Goal: Information Seeking & Learning: Check status

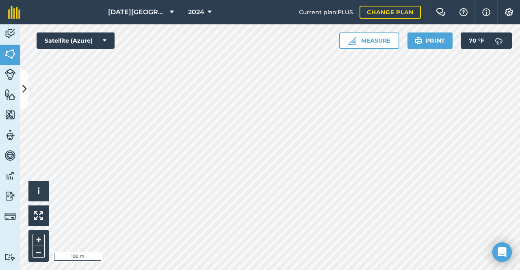
click at [244, 0] on html "[DATE] Farms 2024 Current plan : PLUS Change plan Farm Chat Help Info Settings …" at bounding box center [260, 135] width 520 height 270
click at [136, 270] on html "[DATE] Farms 2024 Current plan : PLUS Change plan Farm Chat Help Info Settings …" at bounding box center [260, 135] width 520 height 270
click at [207, 14] on icon at bounding box center [209, 12] width 4 height 10
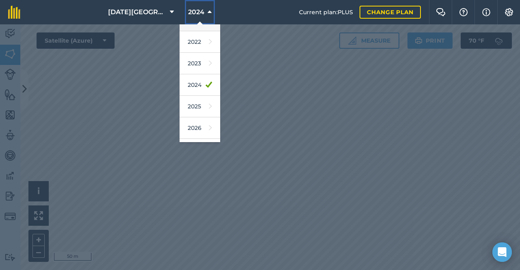
scroll to position [117, 0]
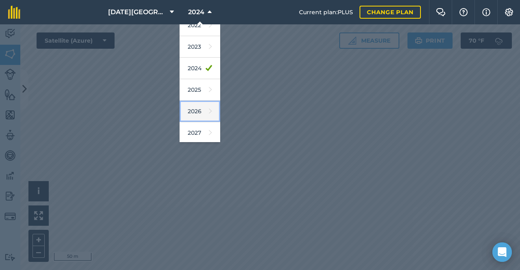
click at [195, 107] on link "2026" at bounding box center [199, 112] width 41 height 22
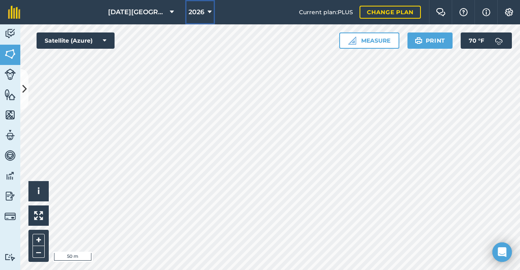
click at [189, 12] on span "2026" at bounding box center [196, 12] width 16 height 10
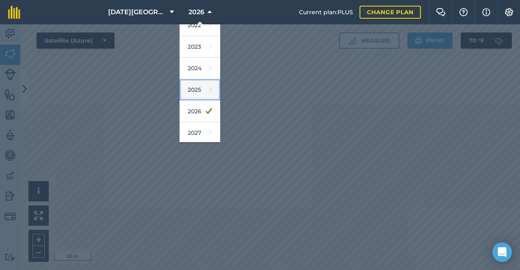
click at [195, 88] on link "2025" at bounding box center [199, 90] width 41 height 22
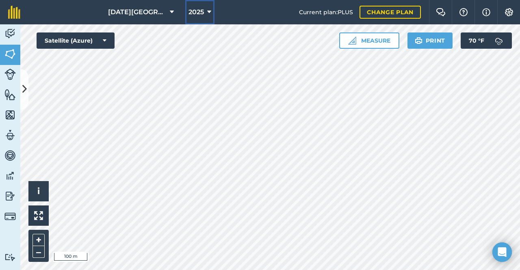
click at [201, 13] on button "2025" at bounding box center [199, 12] width 29 height 24
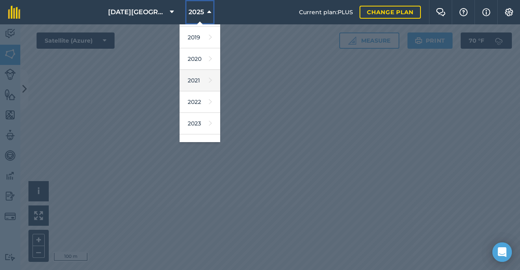
scroll to position [81, 0]
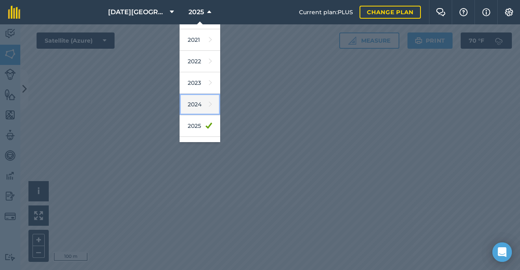
click at [194, 105] on link "2024" at bounding box center [199, 105] width 41 height 22
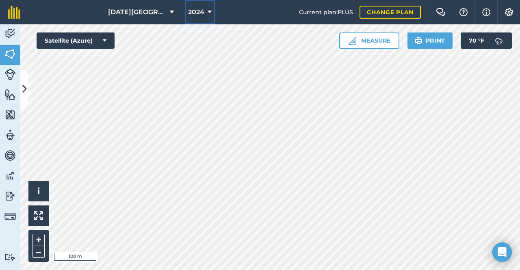
click at [190, 4] on button "2024" at bounding box center [200, 12] width 30 height 24
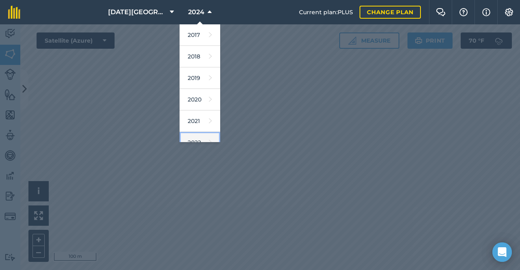
click at [209, 137] on icon at bounding box center [210, 142] width 3 height 11
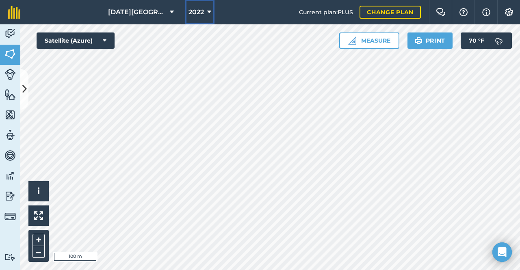
click at [196, 9] on span "2022" at bounding box center [195, 12] width 15 height 10
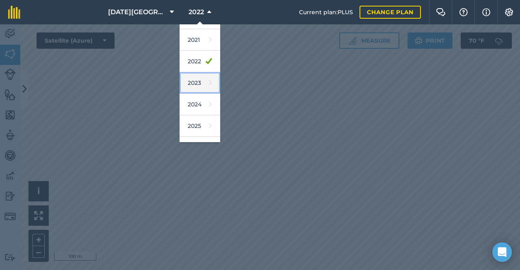
click at [191, 80] on link "2023" at bounding box center [199, 83] width 41 height 22
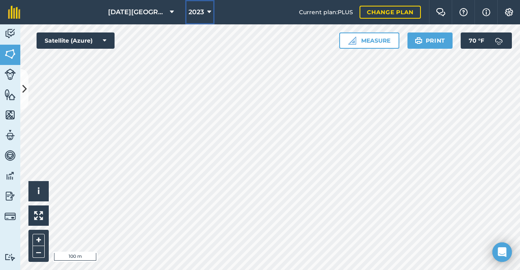
click at [188, 17] on span "2023" at bounding box center [195, 12] width 15 height 10
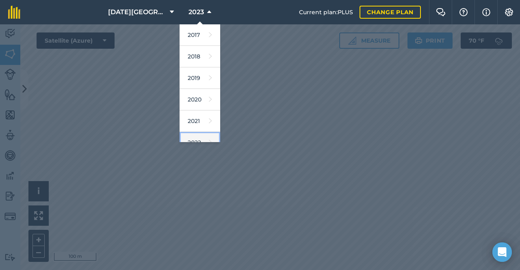
click at [198, 134] on link "2022" at bounding box center [199, 143] width 41 height 22
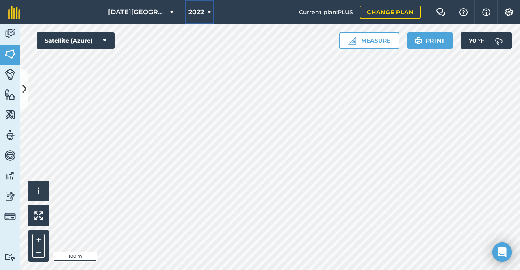
click at [193, 15] on span "2022" at bounding box center [195, 12] width 15 height 10
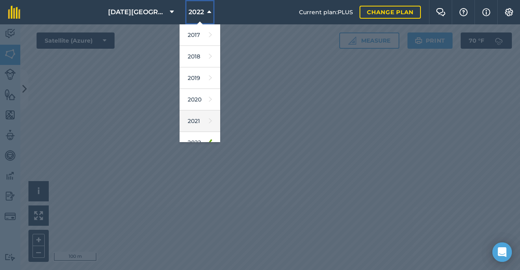
scroll to position [117, 0]
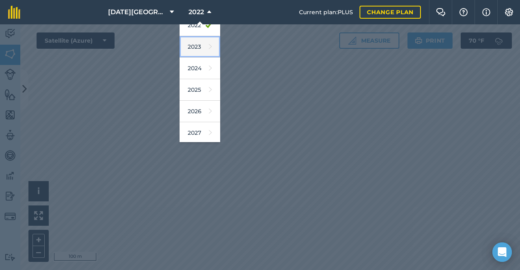
click at [204, 45] on link "2023" at bounding box center [199, 47] width 41 height 22
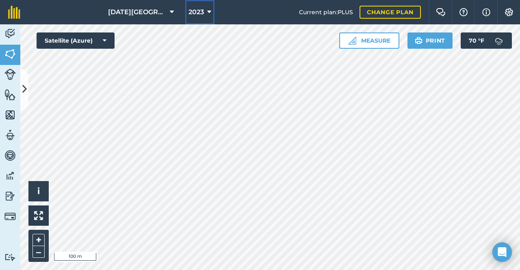
click at [198, 11] on button "2023" at bounding box center [199, 12] width 29 height 24
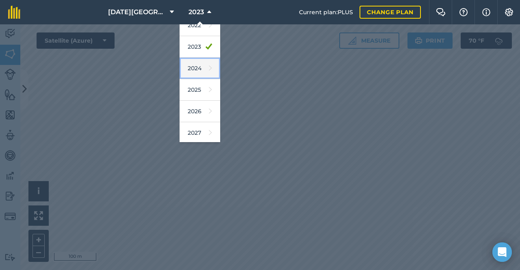
click at [196, 62] on link "2024" at bounding box center [199, 69] width 41 height 22
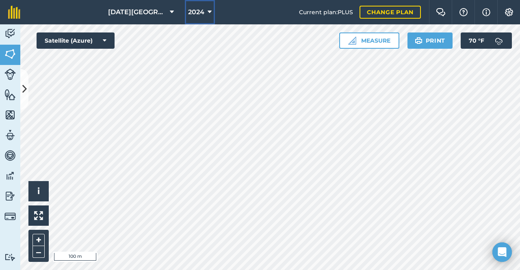
click at [190, 19] on button "2024" at bounding box center [200, 12] width 30 height 24
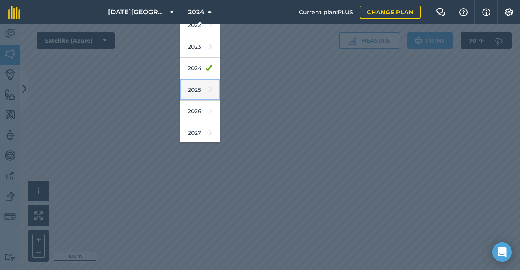
click at [195, 86] on link "2025" at bounding box center [199, 90] width 41 height 22
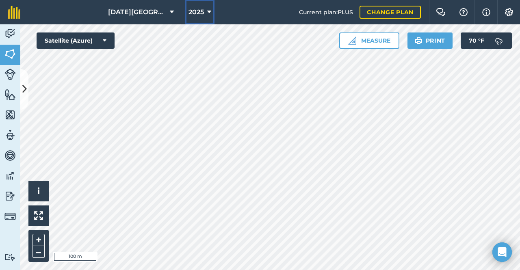
click at [200, 19] on button "2025" at bounding box center [199, 12] width 29 height 24
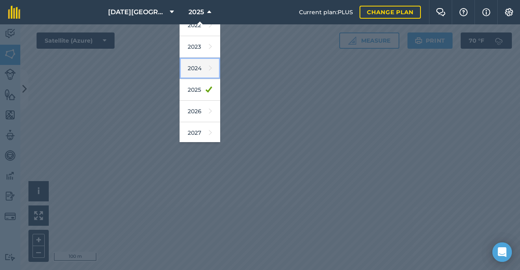
click at [183, 72] on link "2024" at bounding box center [199, 69] width 41 height 22
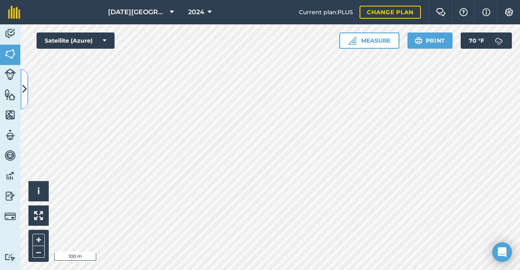
click at [28, 91] on button at bounding box center [24, 89] width 8 height 41
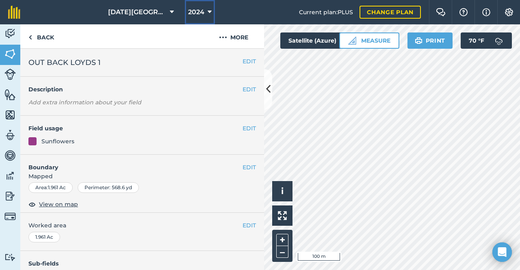
click at [207, 12] on icon at bounding box center [209, 12] width 4 height 10
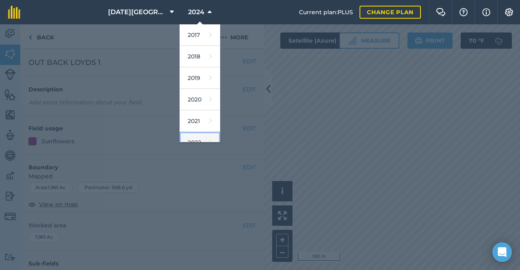
click at [190, 137] on link "2022" at bounding box center [199, 143] width 41 height 22
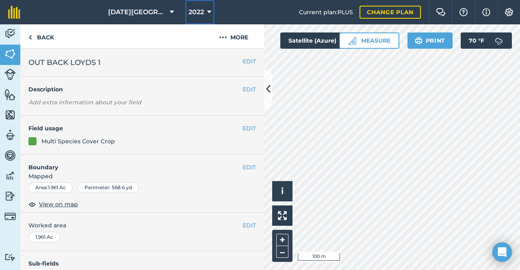
click at [188, 11] on span "2022" at bounding box center [195, 12] width 15 height 10
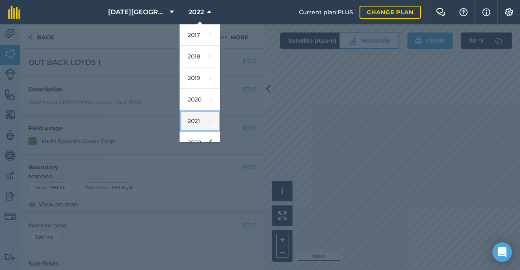
click at [197, 114] on link "2021" at bounding box center [199, 121] width 41 height 22
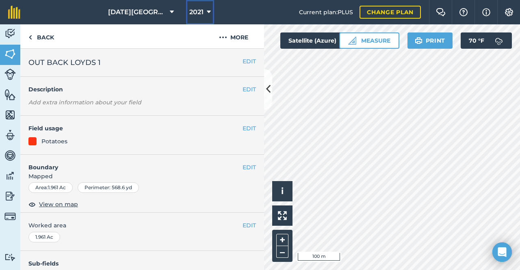
click at [207, 10] on icon at bounding box center [209, 12] width 4 height 10
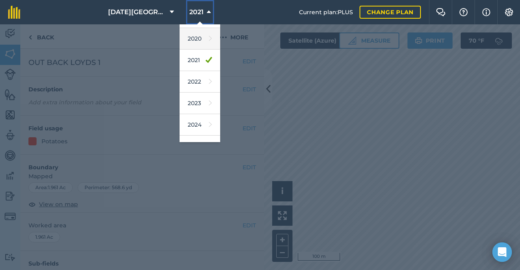
scroll to position [117, 0]
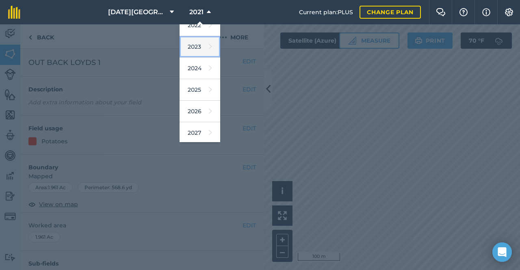
click at [209, 43] on icon at bounding box center [210, 46] width 3 height 11
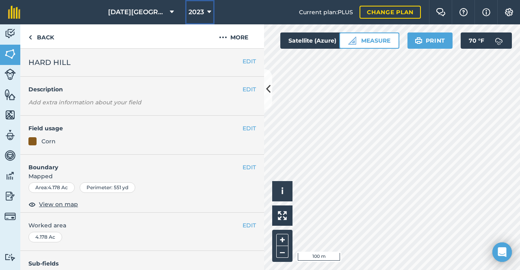
click at [188, 8] on span "2023" at bounding box center [195, 12] width 15 height 10
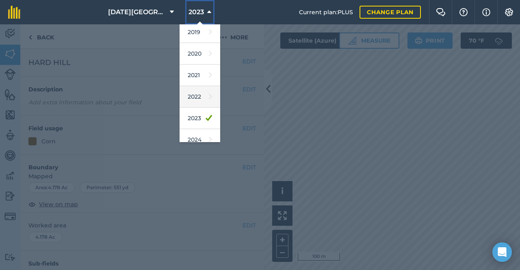
scroll to position [117, 0]
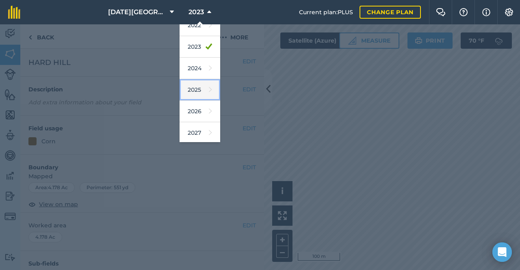
click at [192, 84] on link "2025" at bounding box center [199, 90] width 41 height 22
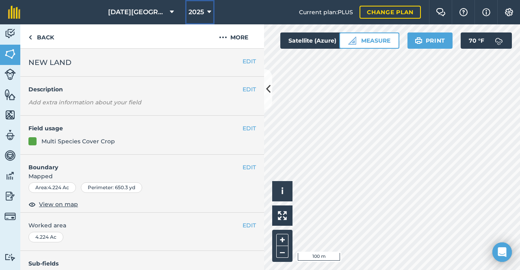
click at [185, 17] on button "2025" at bounding box center [199, 12] width 29 height 24
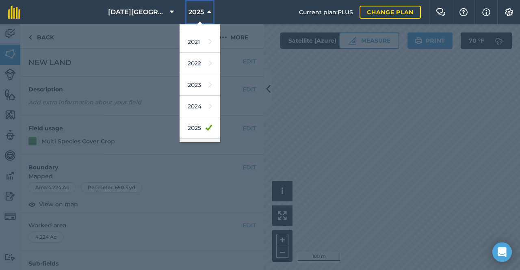
scroll to position [117, 0]
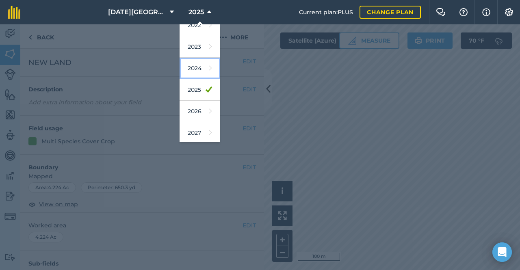
click at [195, 63] on link "2024" at bounding box center [199, 69] width 41 height 22
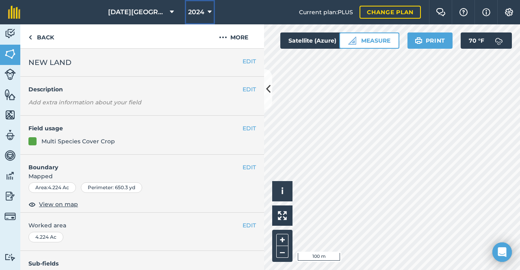
click at [187, 5] on button "2024" at bounding box center [200, 12] width 30 height 24
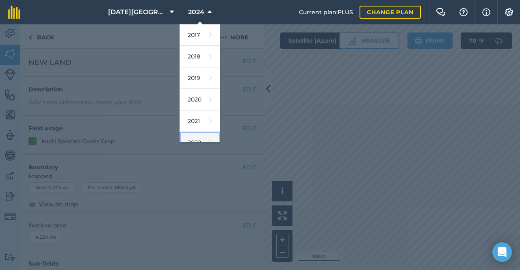
click at [194, 136] on link "2022" at bounding box center [199, 143] width 41 height 22
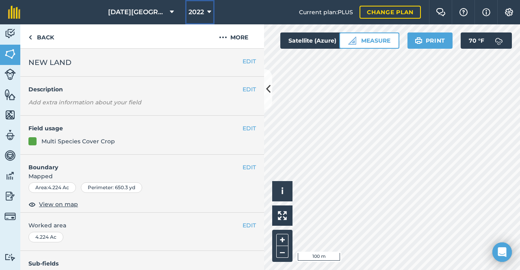
click at [207, 13] on icon at bounding box center [209, 12] width 4 height 10
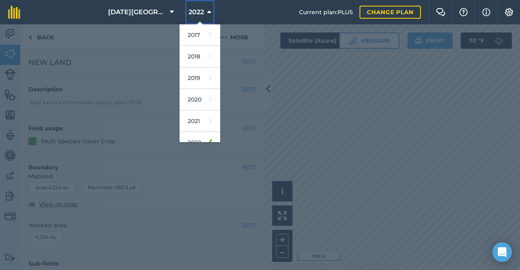
click at [207, 13] on icon at bounding box center [209, 12] width 4 height 10
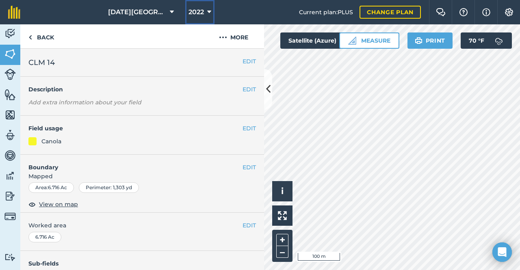
click at [201, 10] on button "2022" at bounding box center [199, 12] width 29 height 24
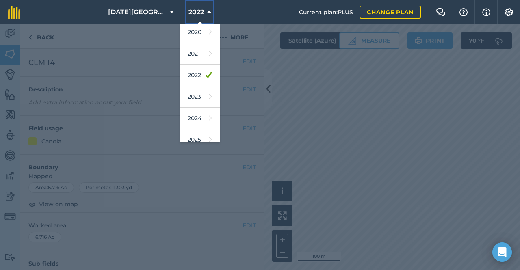
scroll to position [117, 0]
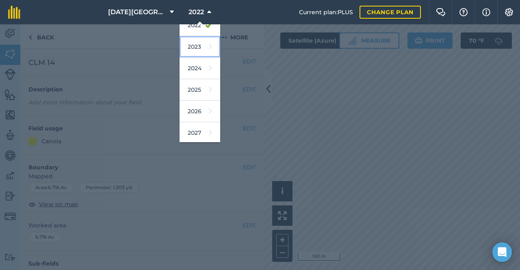
click at [192, 45] on link "2023" at bounding box center [199, 47] width 41 height 22
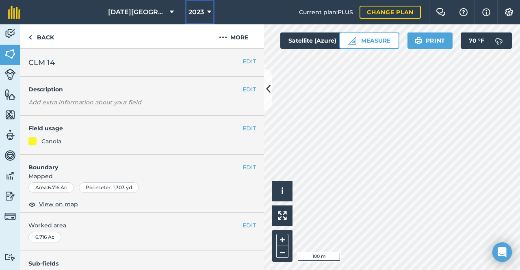
click at [193, 11] on span "2023" at bounding box center [195, 12] width 15 height 10
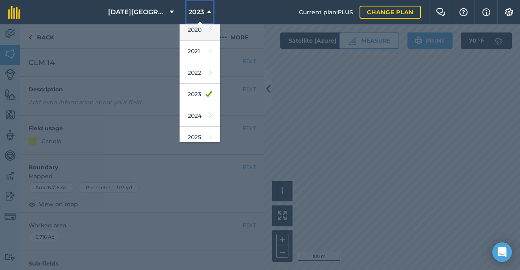
scroll to position [81, 0]
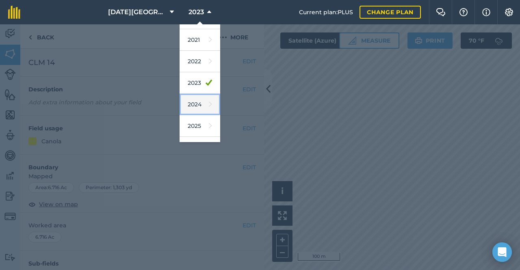
click at [205, 101] on link "2024" at bounding box center [199, 105] width 41 height 22
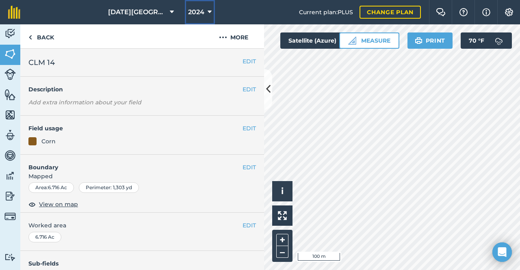
click at [209, 12] on button "2024" at bounding box center [200, 12] width 30 height 24
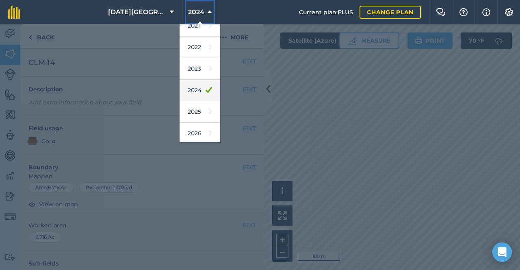
scroll to position [77, 0]
click at [193, 93] on link "2023" at bounding box center [199, 88] width 41 height 22
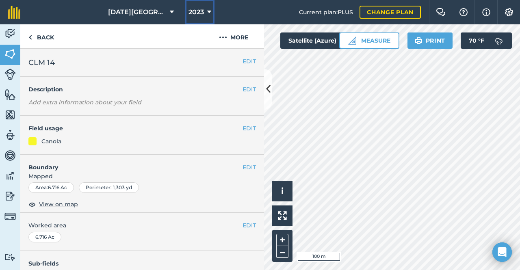
click at [191, 6] on button "2023" at bounding box center [199, 12] width 29 height 24
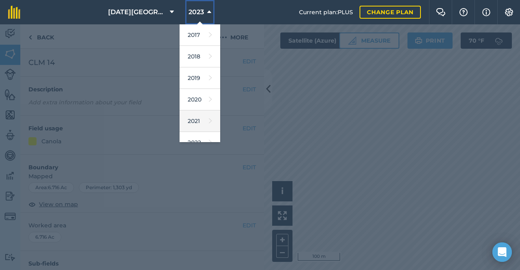
scroll to position [41, 0]
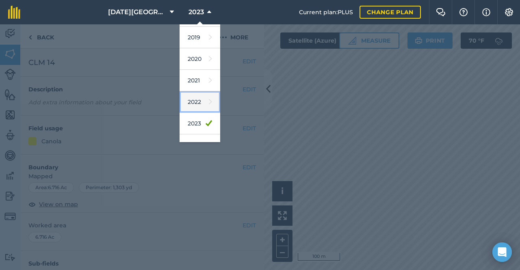
click at [195, 105] on link "2022" at bounding box center [199, 102] width 41 height 22
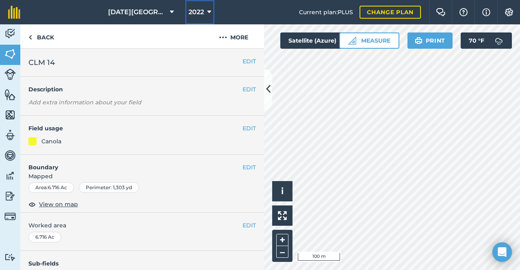
click at [206, 8] on button "2022" at bounding box center [199, 12] width 29 height 24
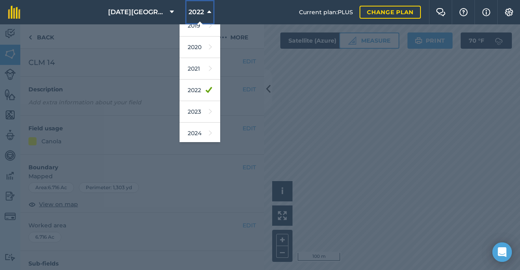
scroll to position [81, 0]
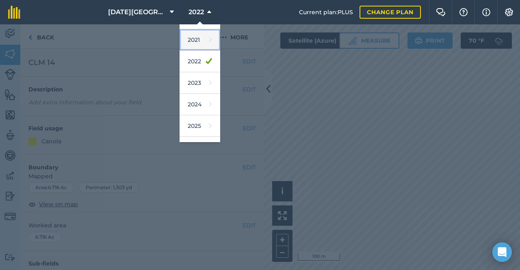
click at [186, 34] on link "2021" at bounding box center [199, 40] width 41 height 22
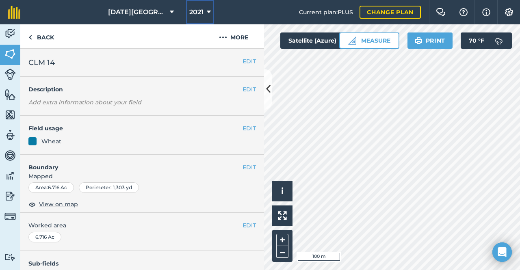
click at [207, 13] on icon at bounding box center [209, 12] width 4 height 10
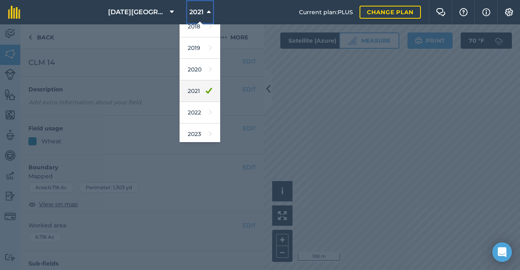
scroll to position [41, 0]
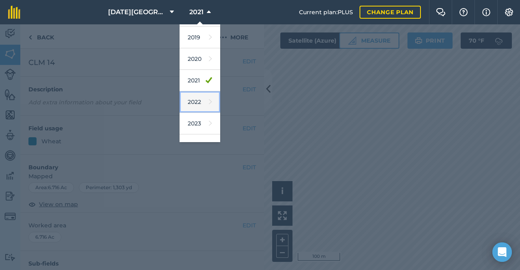
click at [201, 102] on link "2022" at bounding box center [199, 102] width 41 height 22
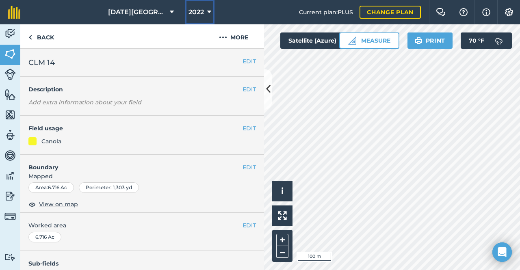
click at [190, 6] on button "2022" at bounding box center [199, 12] width 29 height 24
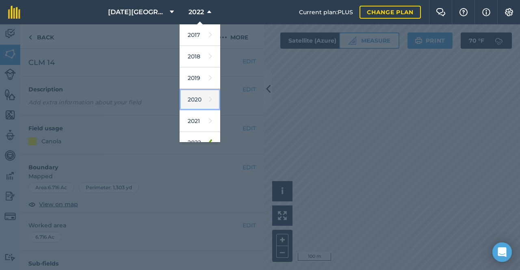
click at [196, 102] on link "2020" at bounding box center [199, 100] width 41 height 22
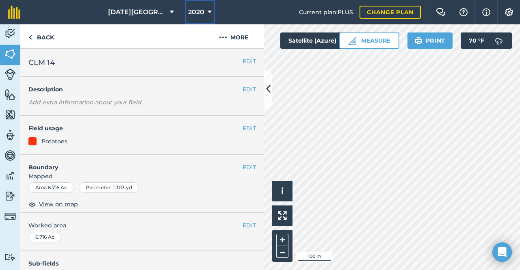
click at [194, 12] on span "2020" at bounding box center [196, 12] width 16 height 10
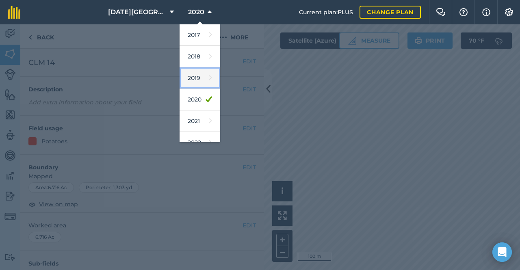
click at [192, 81] on link "2019" at bounding box center [199, 78] width 41 height 22
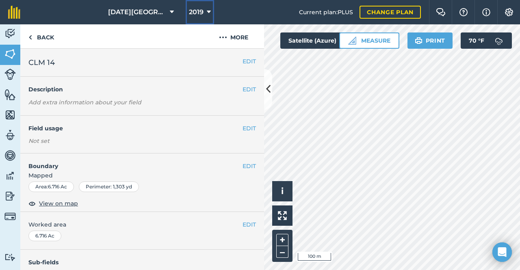
click at [194, 18] on button "2019" at bounding box center [199, 12] width 28 height 24
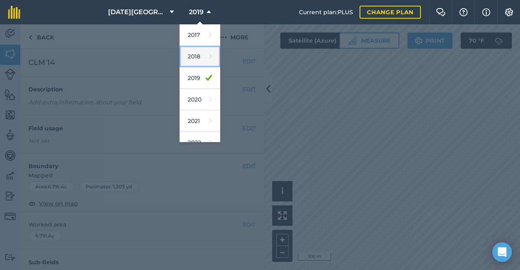
click at [192, 53] on link "2018" at bounding box center [199, 57] width 41 height 22
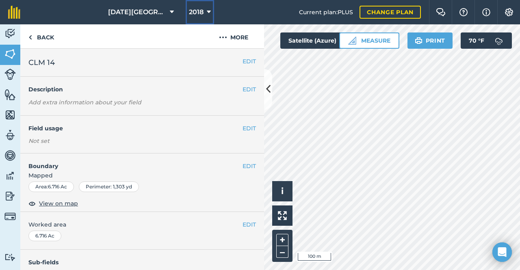
click at [194, 16] on span "2018" at bounding box center [196, 12] width 15 height 10
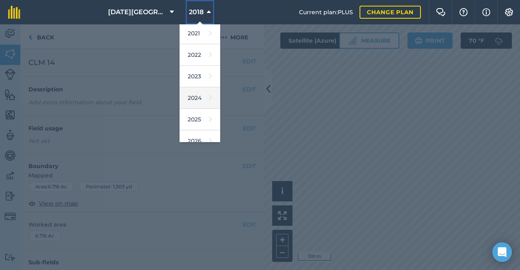
scroll to position [117, 0]
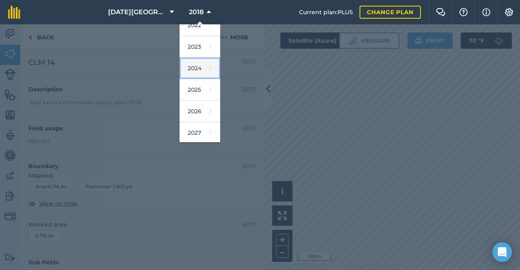
click at [209, 68] on icon at bounding box center [210, 68] width 3 height 11
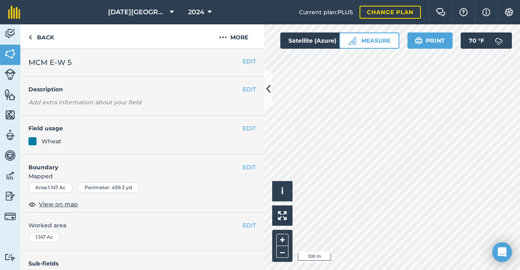
click at [519, 153] on html "[DATE] Farms 2024 Current plan : PLUS Change plan Farm Chat Help Info Settings …" at bounding box center [260, 135] width 520 height 270
click at [519, 152] on html "[DATE] Farms 2024 Current plan : PLUS Change plan Farm Chat Help Info Settings …" at bounding box center [260, 135] width 520 height 270
click at [185, 13] on button "2024" at bounding box center [200, 12] width 30 height 24
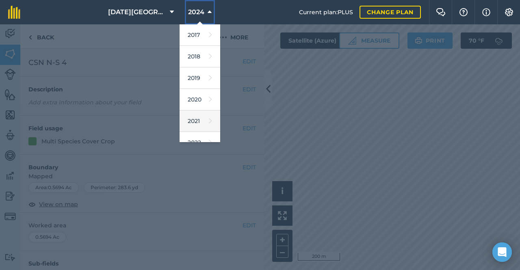
scroll to position [81, 0]
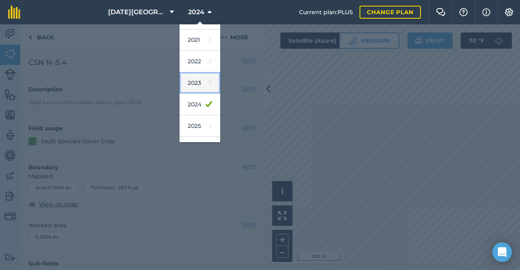
click at [188, 84] on link "2023" at bounding box center [199, 83] width 41 height 22
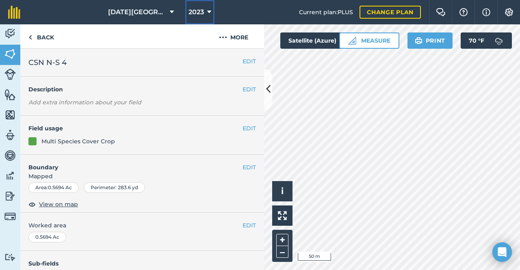
click at [208, 18] on button "2023" at bounding box center [199, 12] width 29 height 24
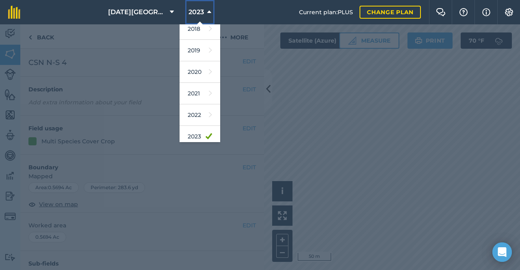
scroll to position [41, 0]
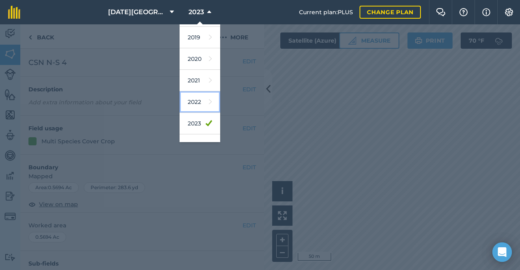
click at [191, 101] on link "2022" at bounding box center [199, 102] width 41 height 22
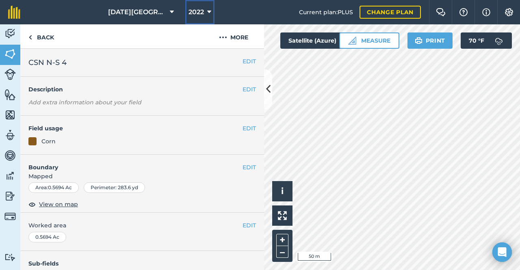
click at [188, 10] on span "2022" at bounding box center [195, 12] width 15 height 10
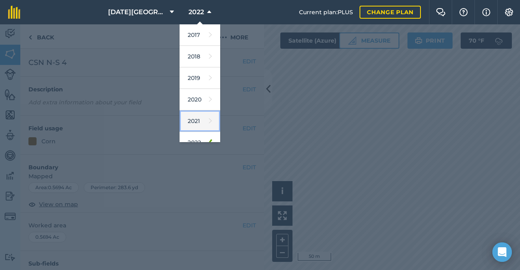
click at [201, 118] on link "2021" at bounding box center [199, 121] width 41 height 22
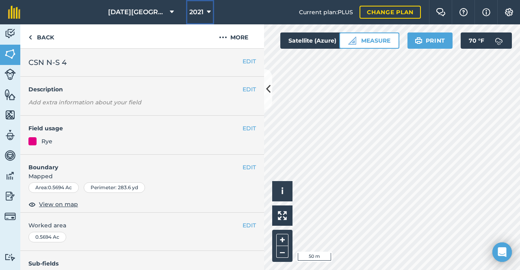
click at [191, 13] on span "2021" at bounding box center [196, 12] width 14 height 10
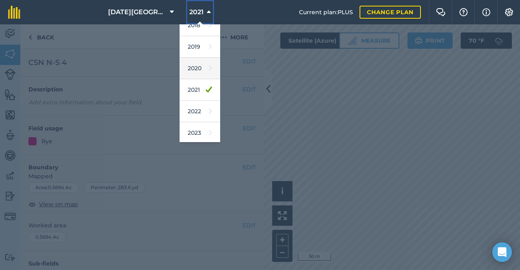
scroll to position [117, 0]
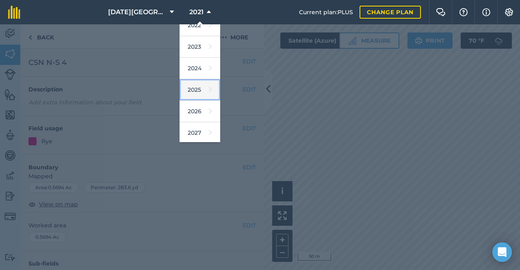
click at [196, 88] on link "2025" at bounding box center [199, 90] width 41 height 22
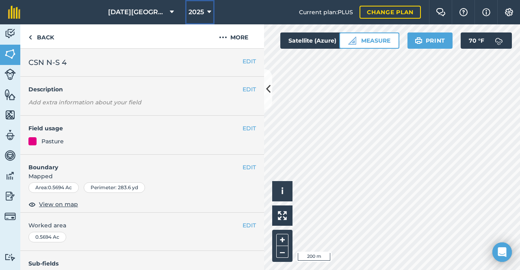
click at [199, 5] on button "2025" at bounding box center [199, 12] width 29 height 24
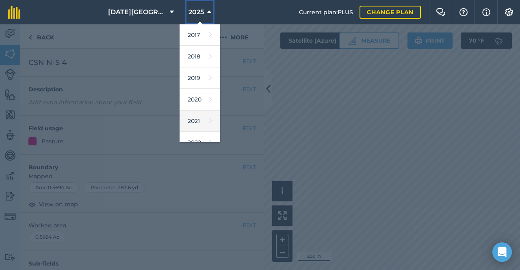
scroll to position [41, 0]
click at [209, 120] on icon at bounding box center [210, 123] width 3 height 11
